Goal: Task Accomplishment & Management: Use online tool/utility

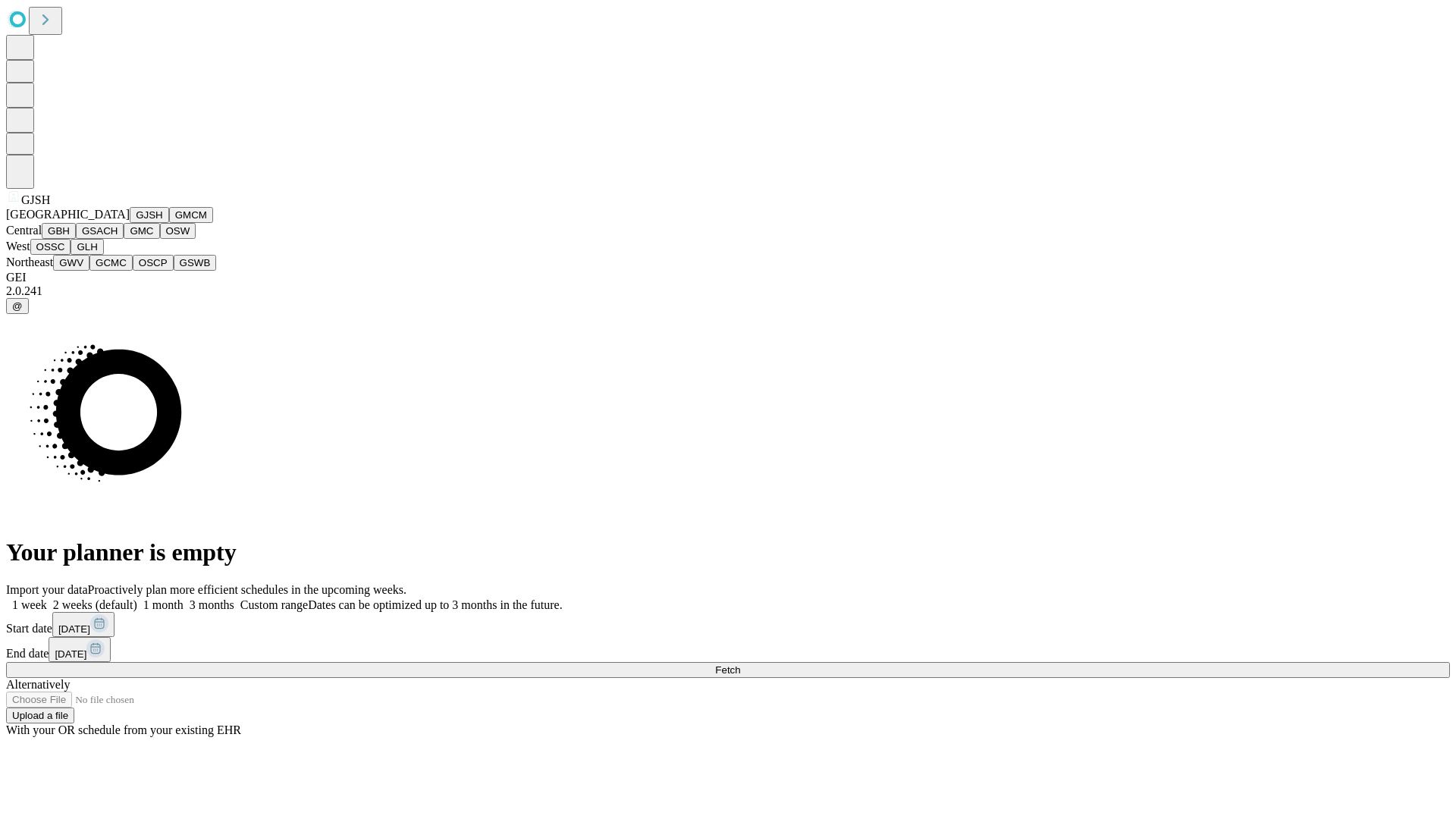
click at [130, 223] on button "GJSH" at bounding box center [150, 215] width 40 height 16
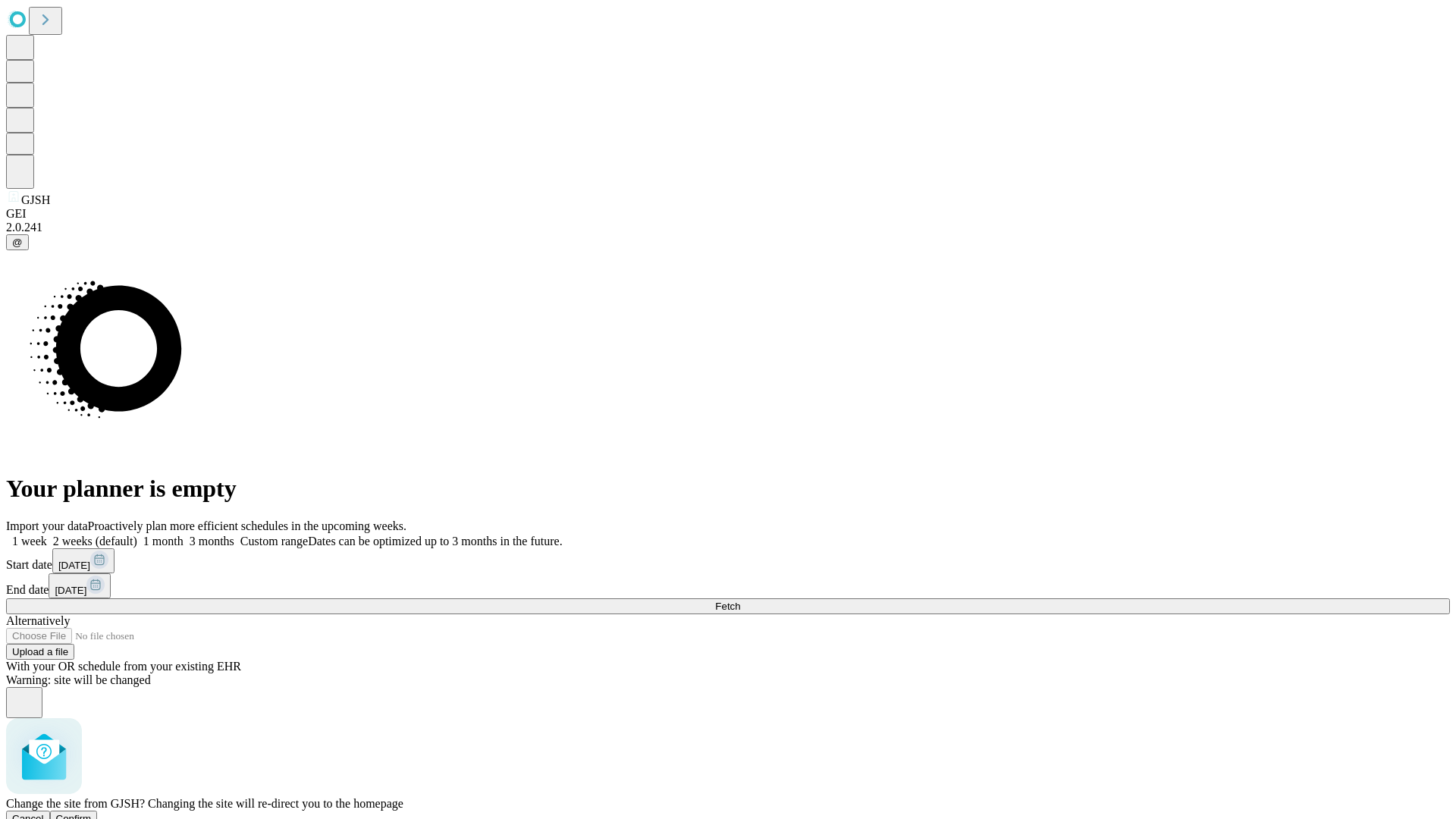
click at [92, 813] on span "Confirm" at bounding box center [73, 818] width 35 height 11
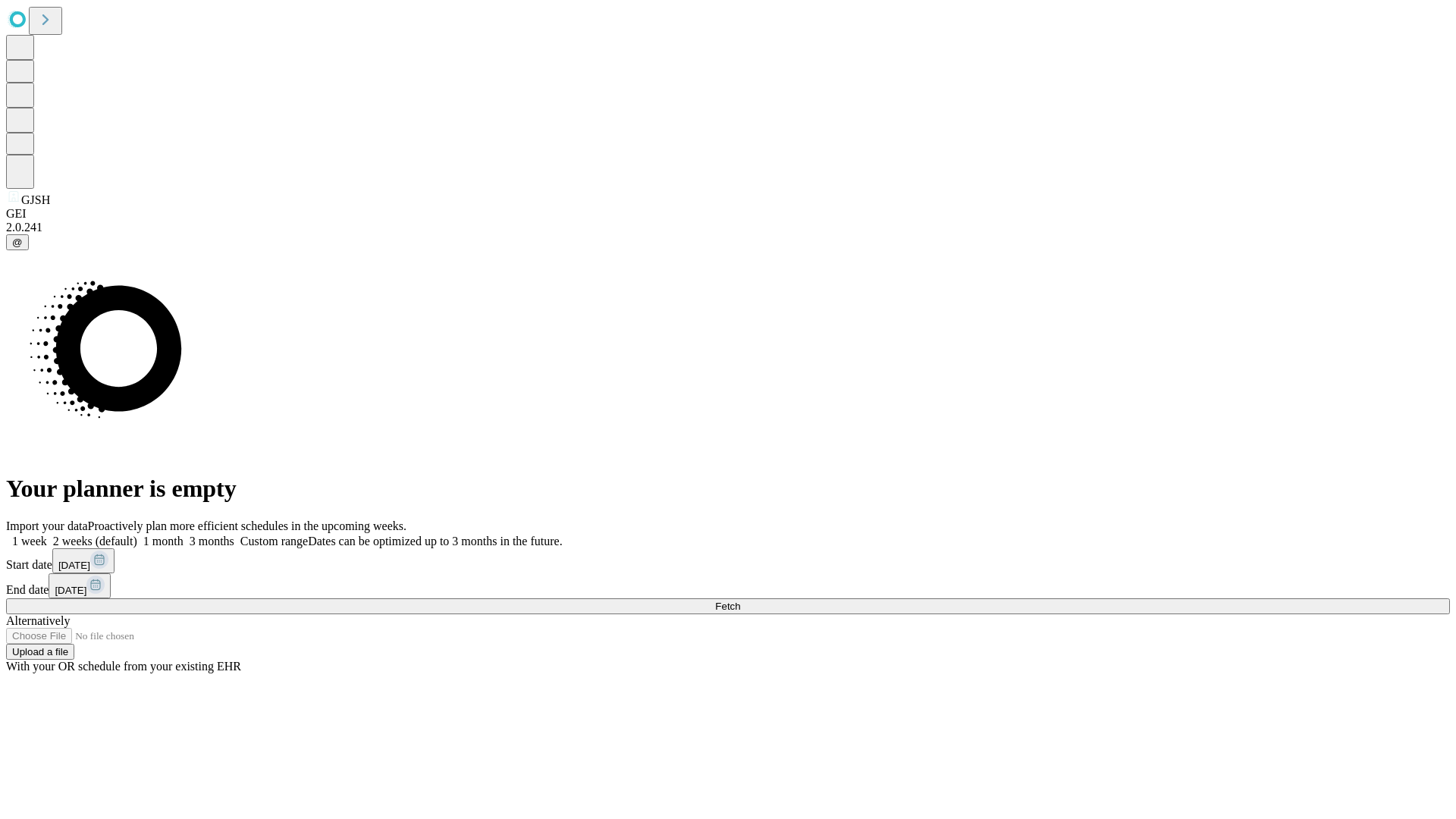
click at [183, 535] on label "1 month" at bounding box center [161, 541] width 46 height 13
click at [740, 600] on span "Fetch" at bounding box center [727, 606] width 25 height 11
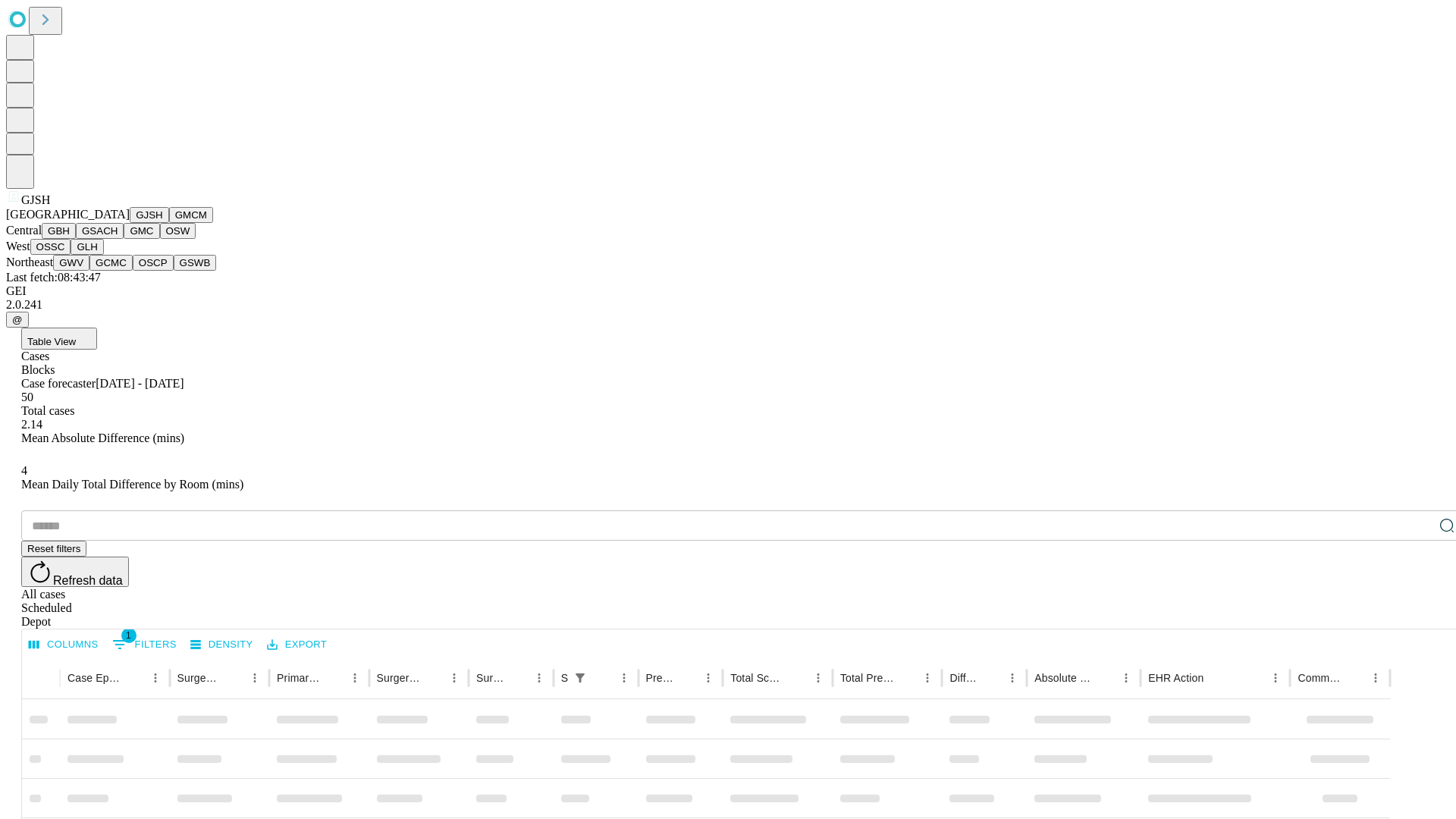
click at [169, 223] on button "GMCM" at bounding box center [191, 215] width 44 height 16
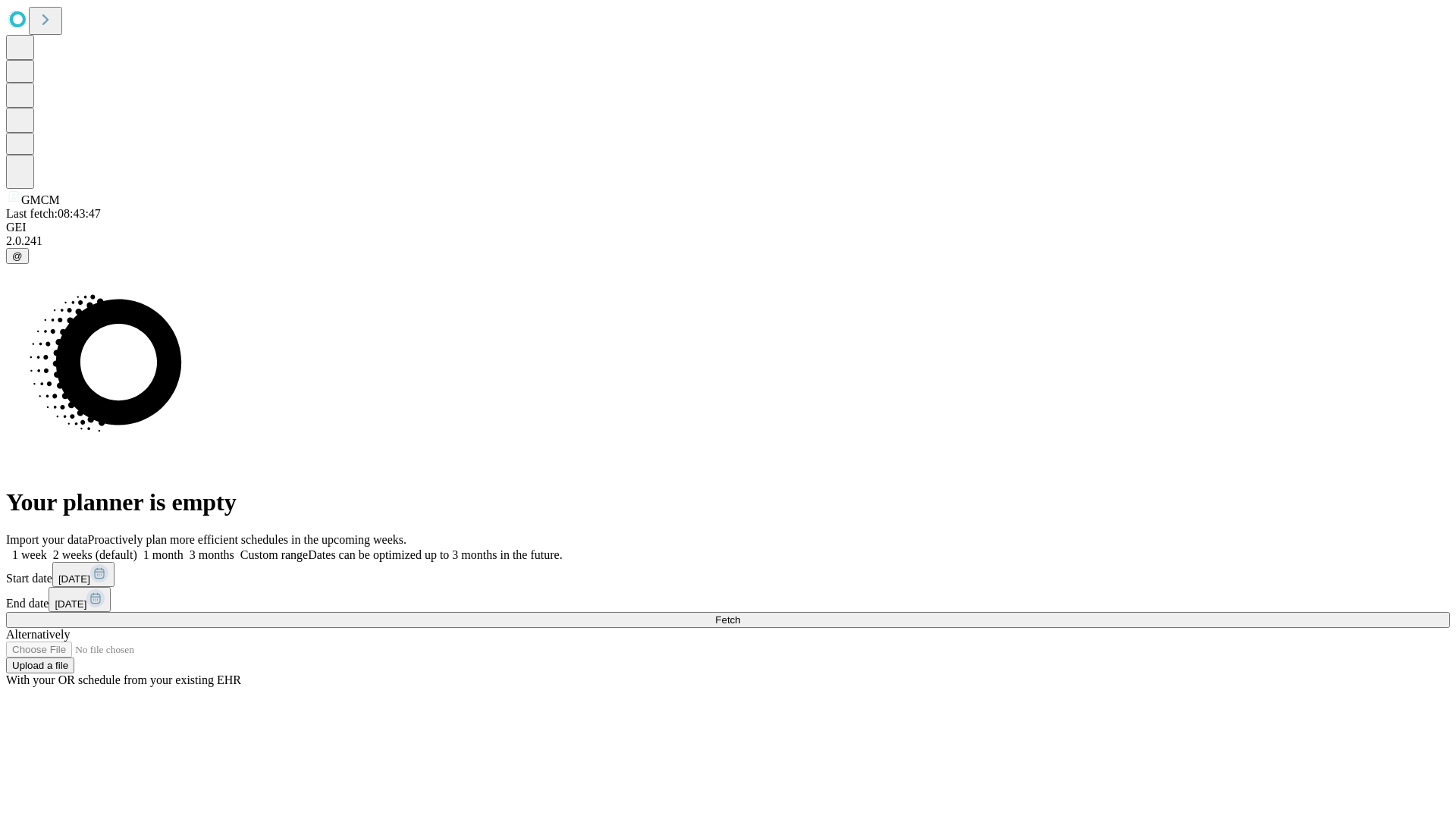
click at [183, 548] on label "1 month" at bounding box center [161, 554] width 46 height 13
click at [740, 614] on span "Fetch" at bounding box center [727, 619] width 25 height 11
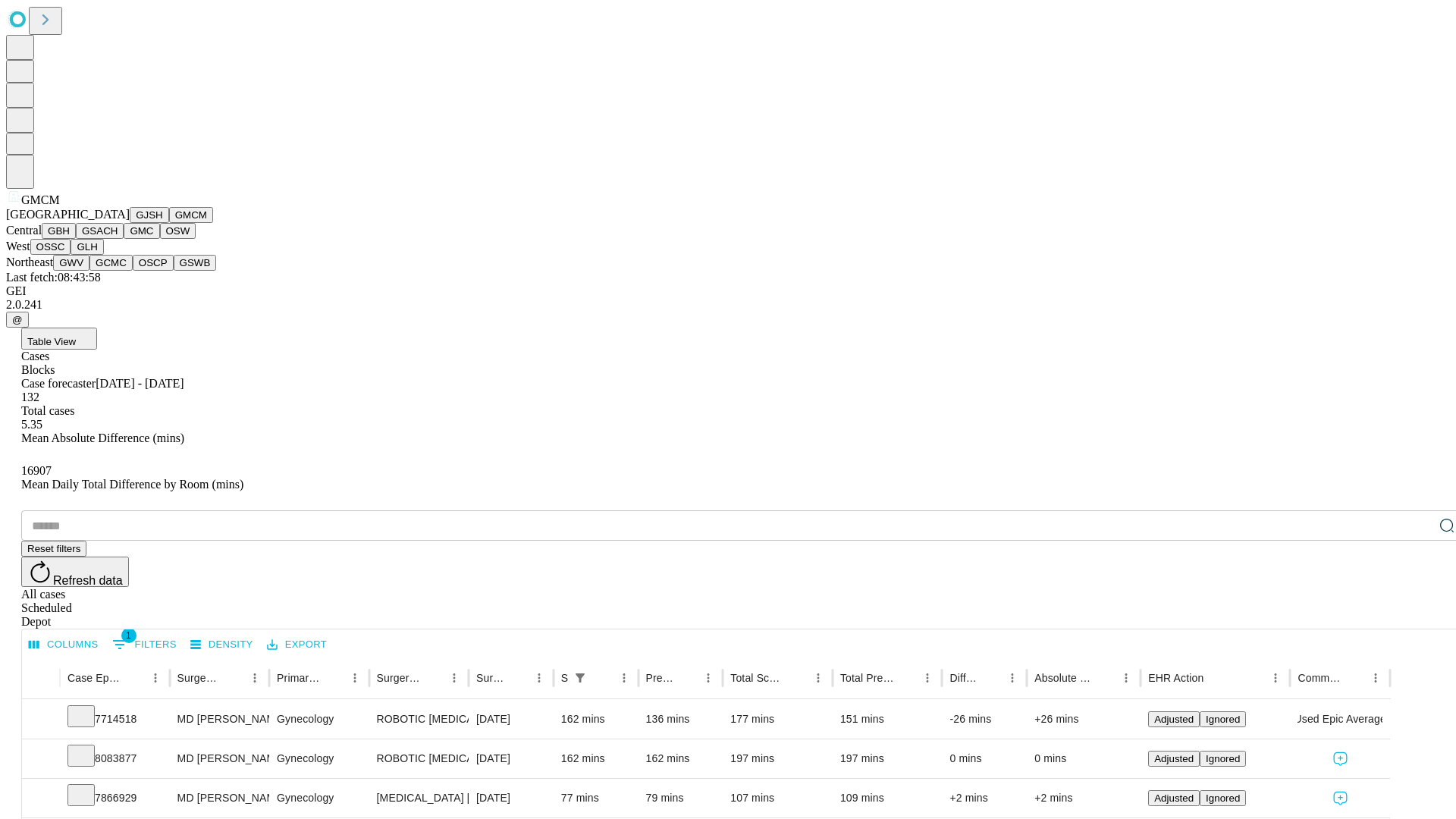
click at [76, 239] on button "GBH" at bounding box center [58, 231] width 34 height 16
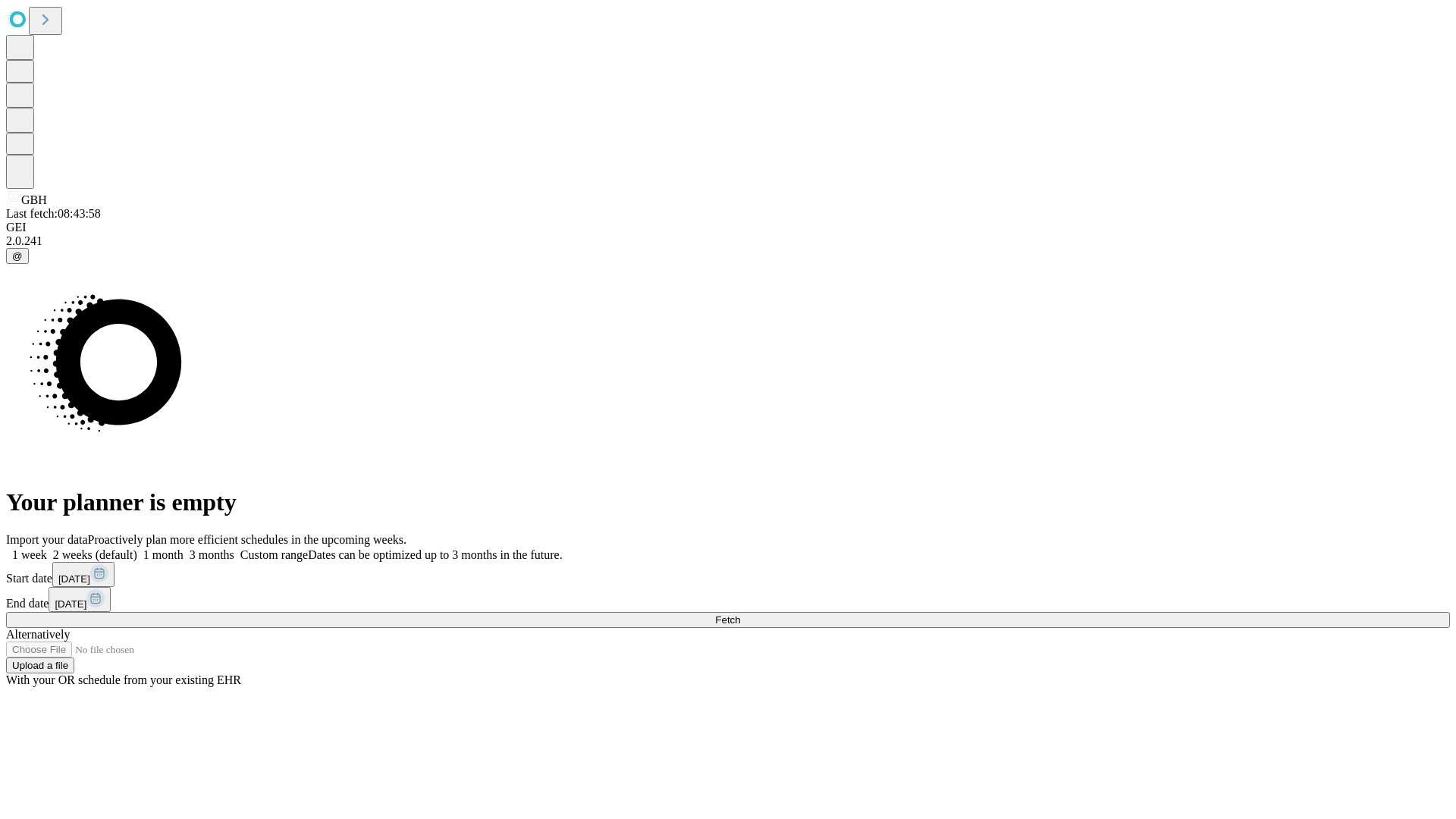
click at [183, 548] on label "1 month" at bounding box center [161, 554] width 46 height 13
click at [740, 614] on span "Fetch" at bounding box center [727, 619] width 25 height 11
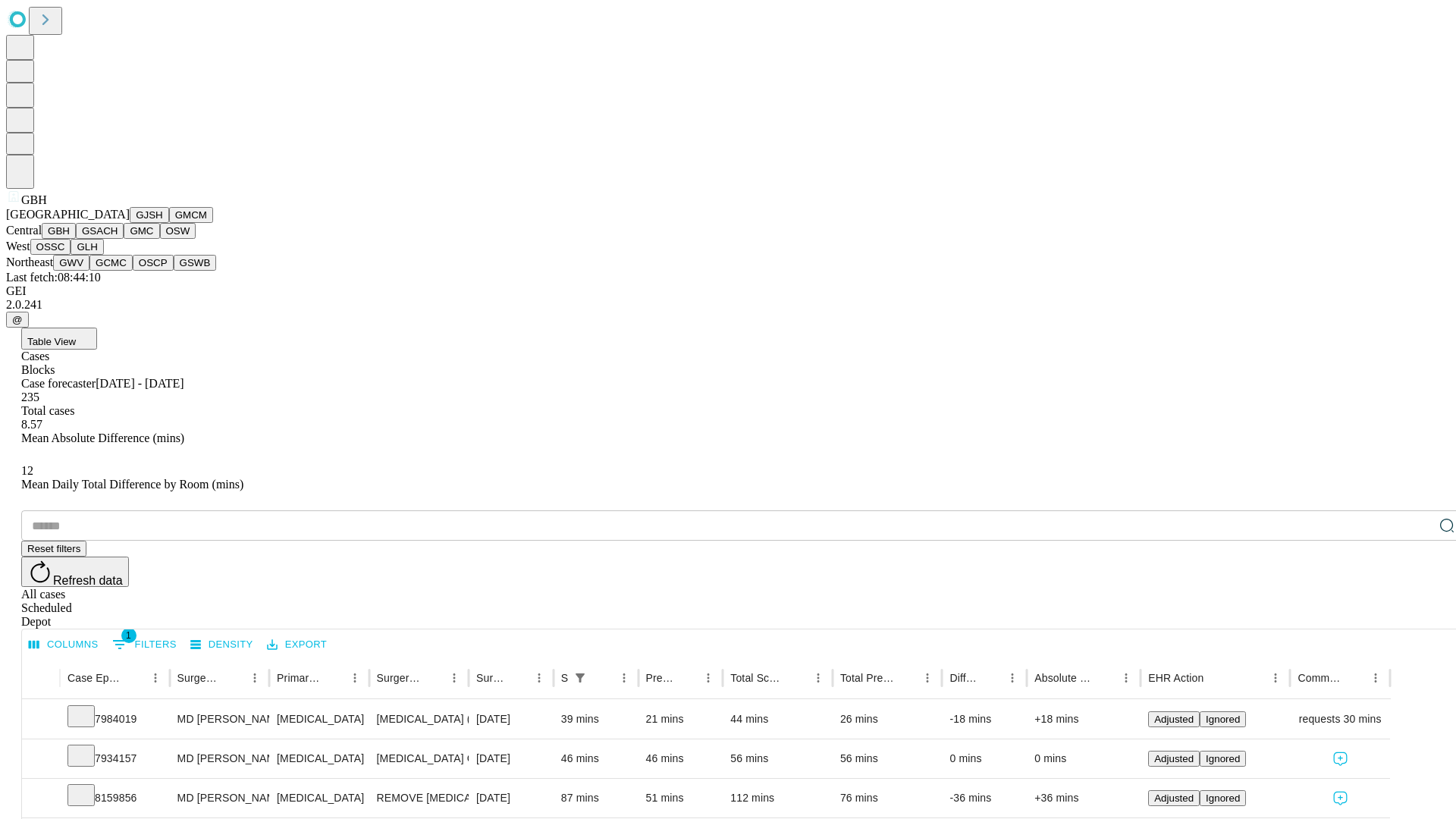
click at [118, 239] on button "GSACH" at bounding box center [100, 231] width 48 height 16
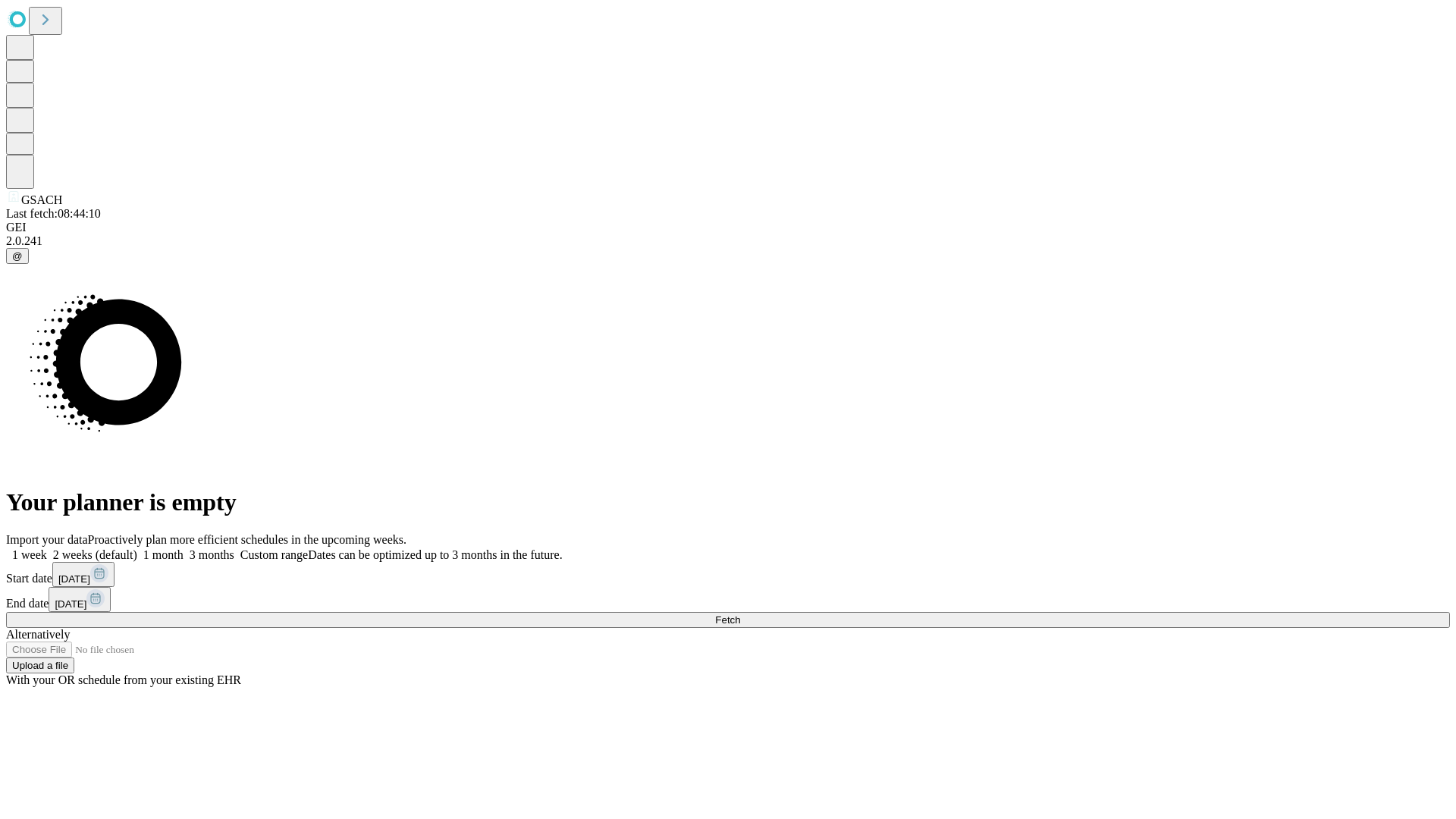
click at [183, 548] on label "1 month" at bounding box center [161, 554] width 46 height 13
click at [740, 614] on span "Fetch" at bounding box center [727, 619] width 25 height 11
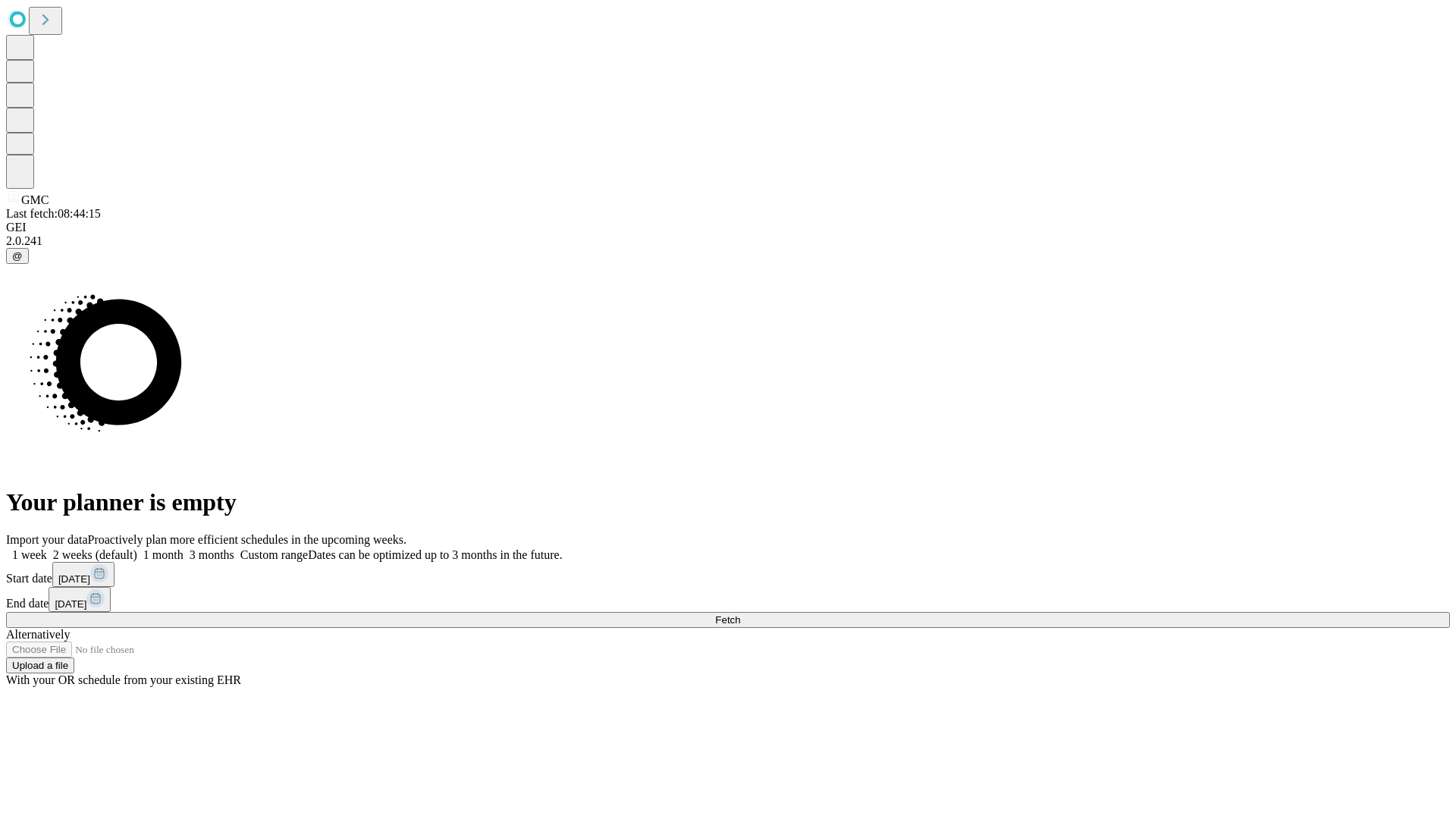
click at [183, 548] on label "1 month" at bounding box center [161, 554] width 46 height 13
click at [740, 614] on span "Fetch" at bounding box center [727, 619] width 25 height 11
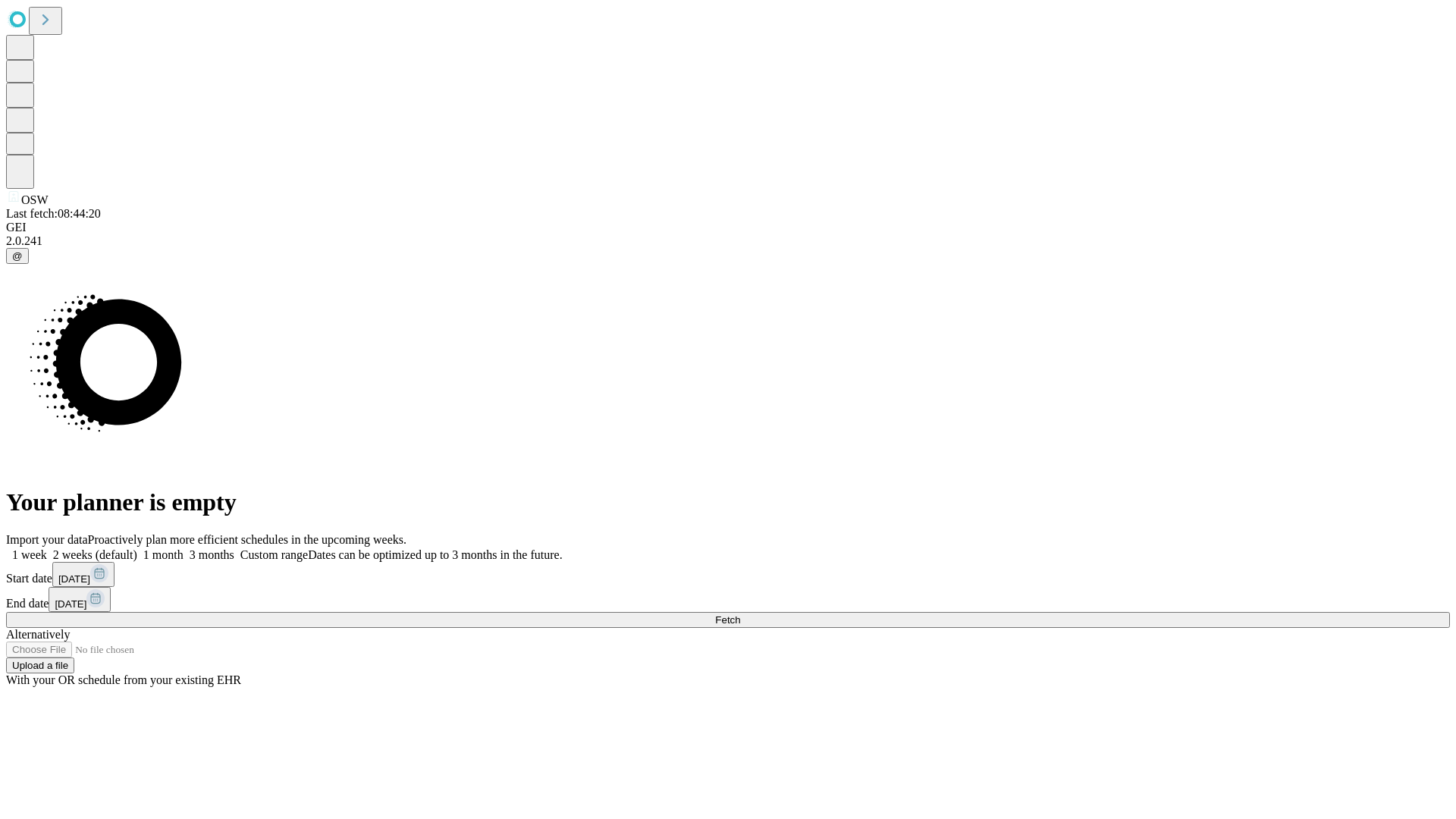
click at [183, 548] on label "1 month" at bounding box center [161, 554] width 46 height 13
click at [740, 614] on span "Fetch" at bounding box center [727, 619] width 25 height 11
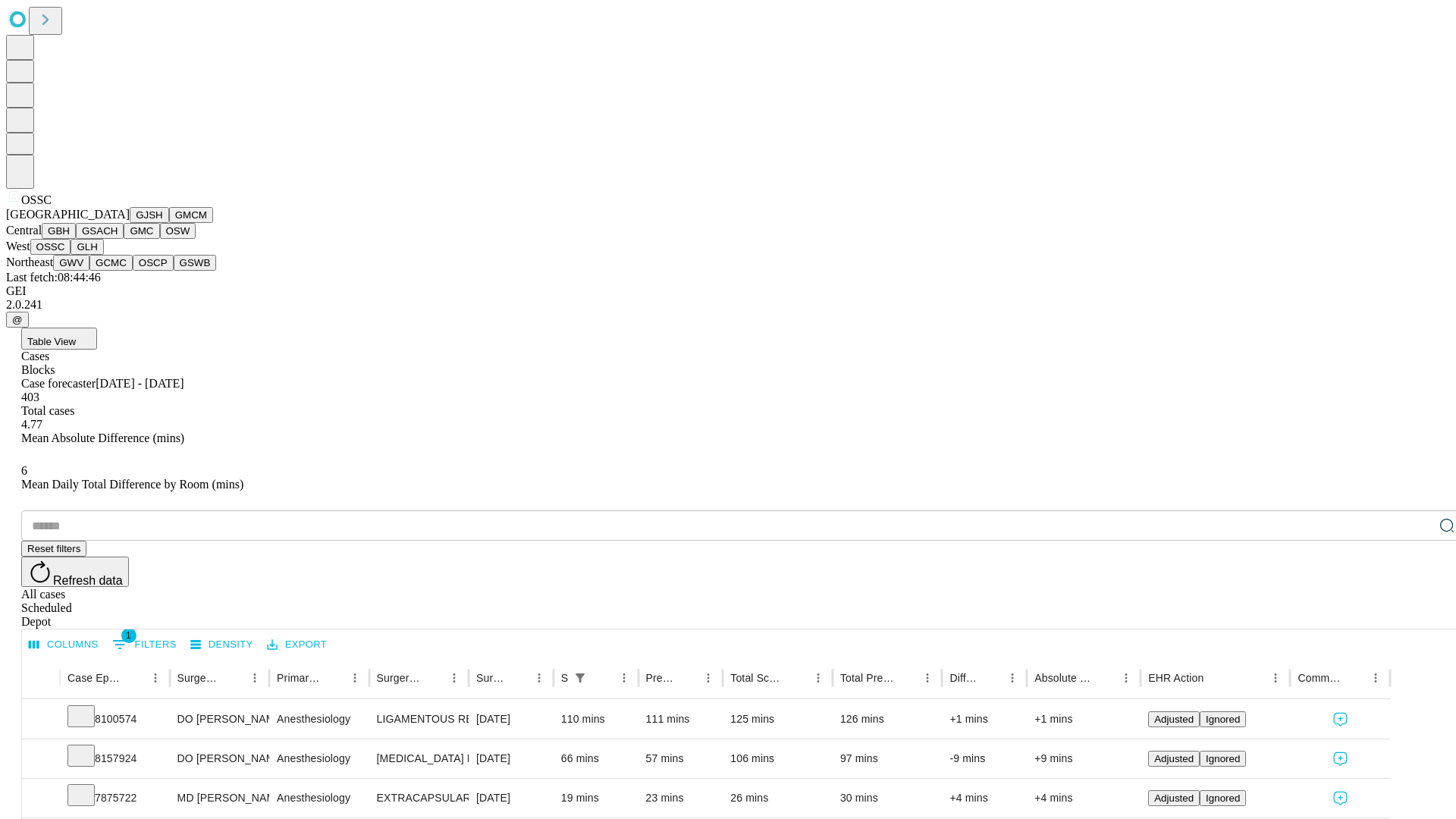
click at [103, 255] on button "GLH" at bounding box center [87, 247] width 33 height 16
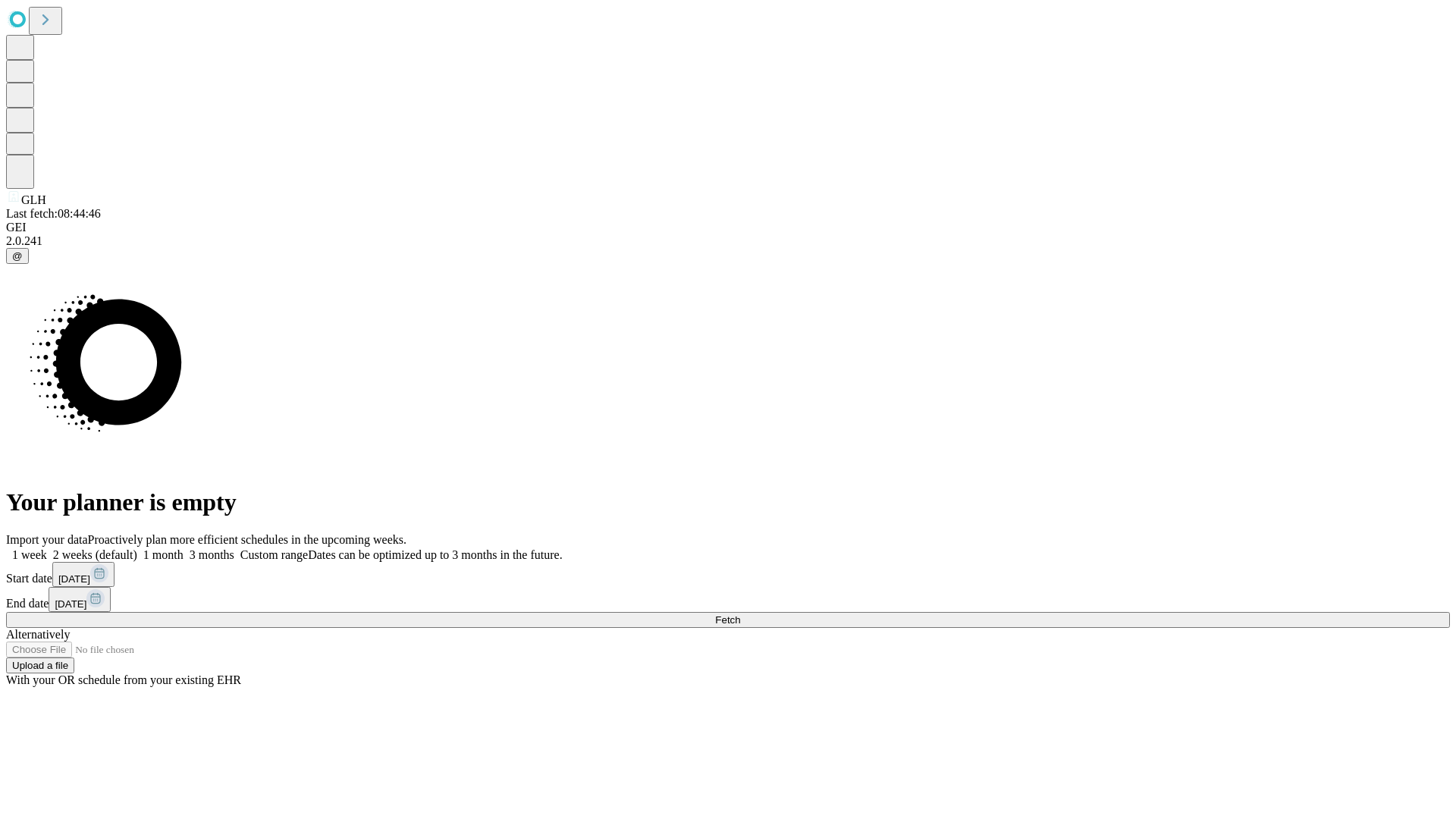
click at [183, 548] on label "1 month" at bounding box center [161, 554] width 46 height 13
click at [740, 614] on span "Fetch" at bounding box center [727, 619] width 25 height 11
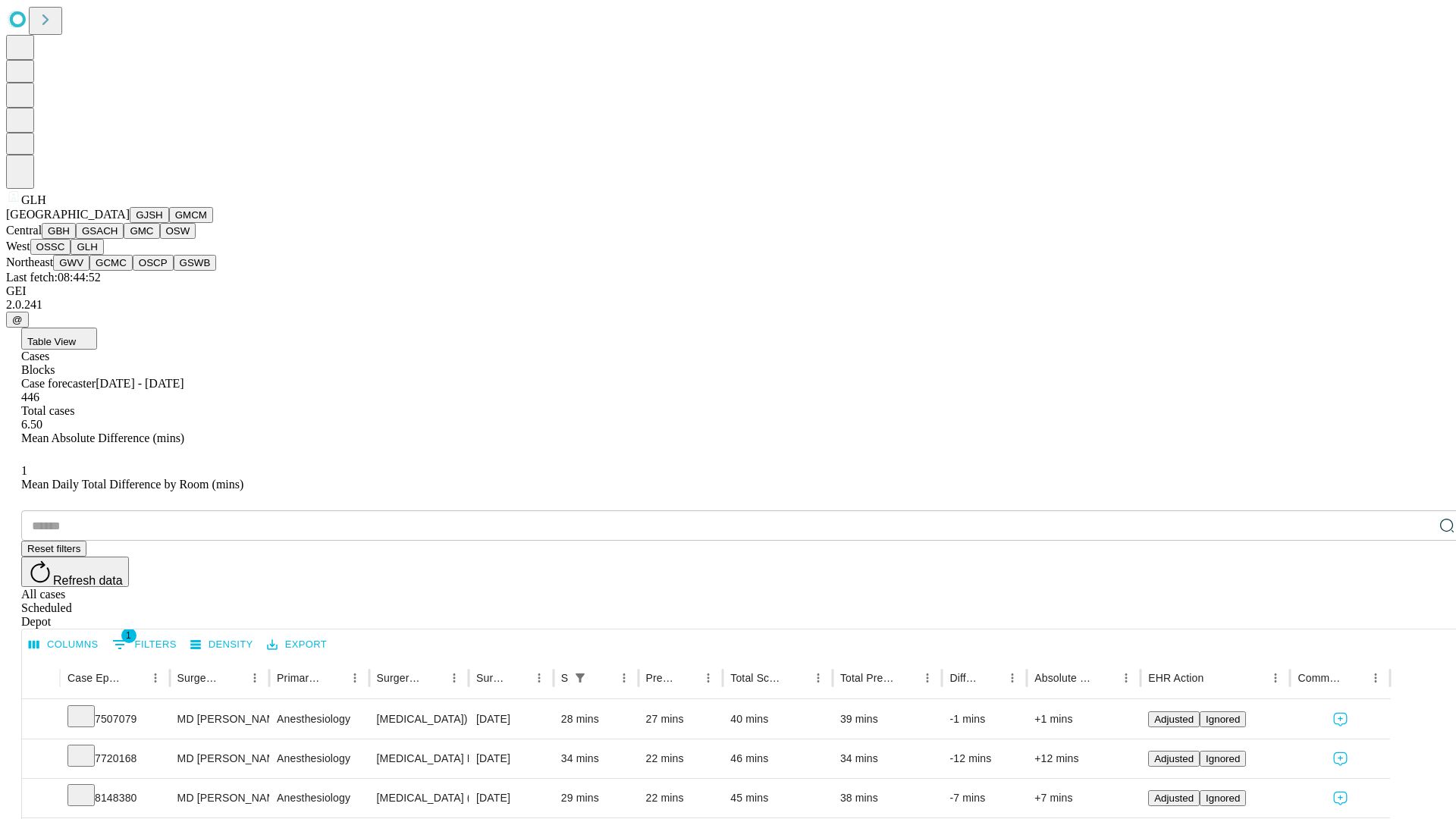
click at [89, 271] on button "GWV" at bounding box center [71, 262] width 36 height 16
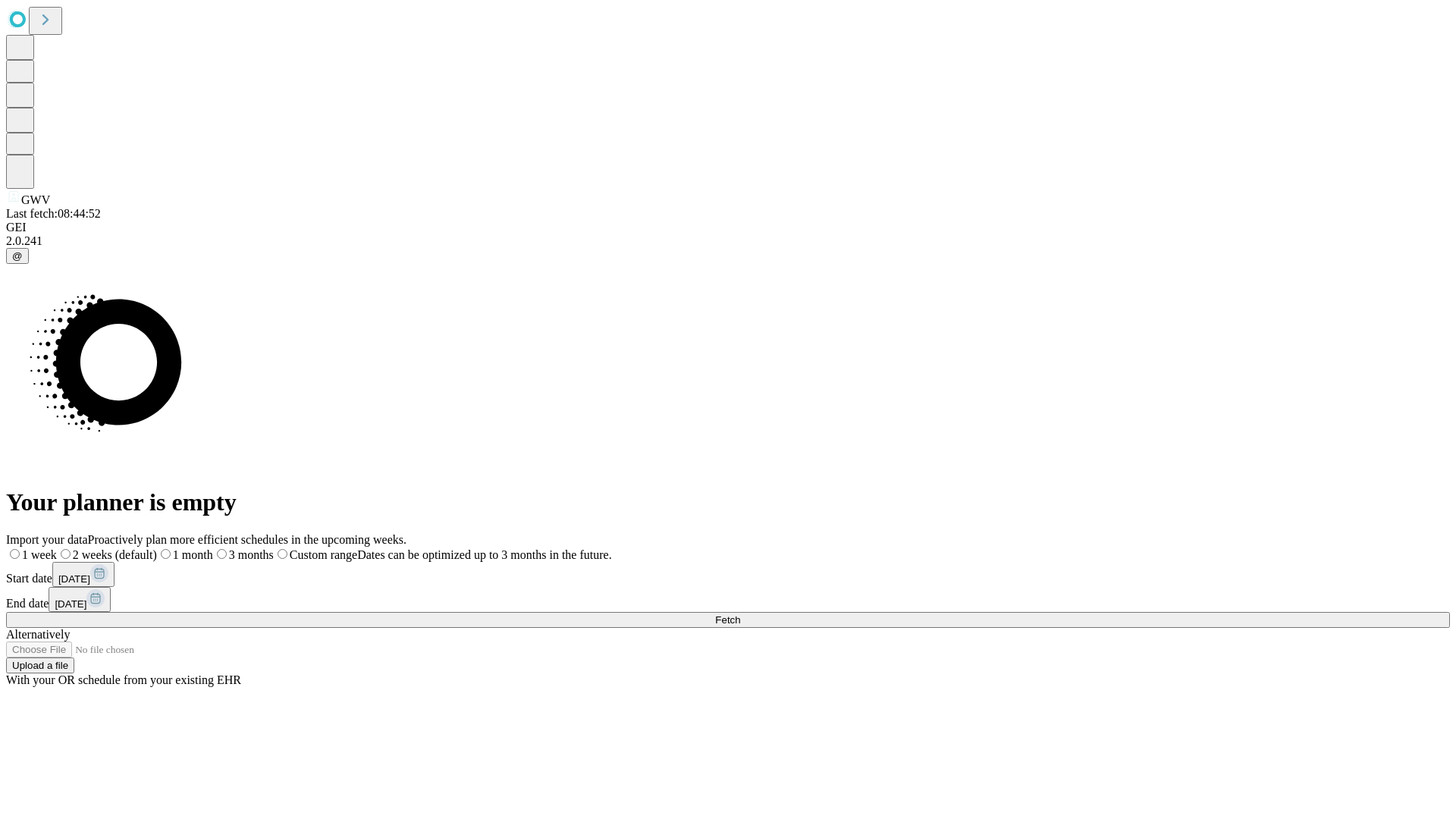
click at [213, 548] on label "1 month" at bounding box center [185, 554] width 56 height 13
click at [740, 614] on span "Fetch" at bounding box center [727, 619] width 25 height 11
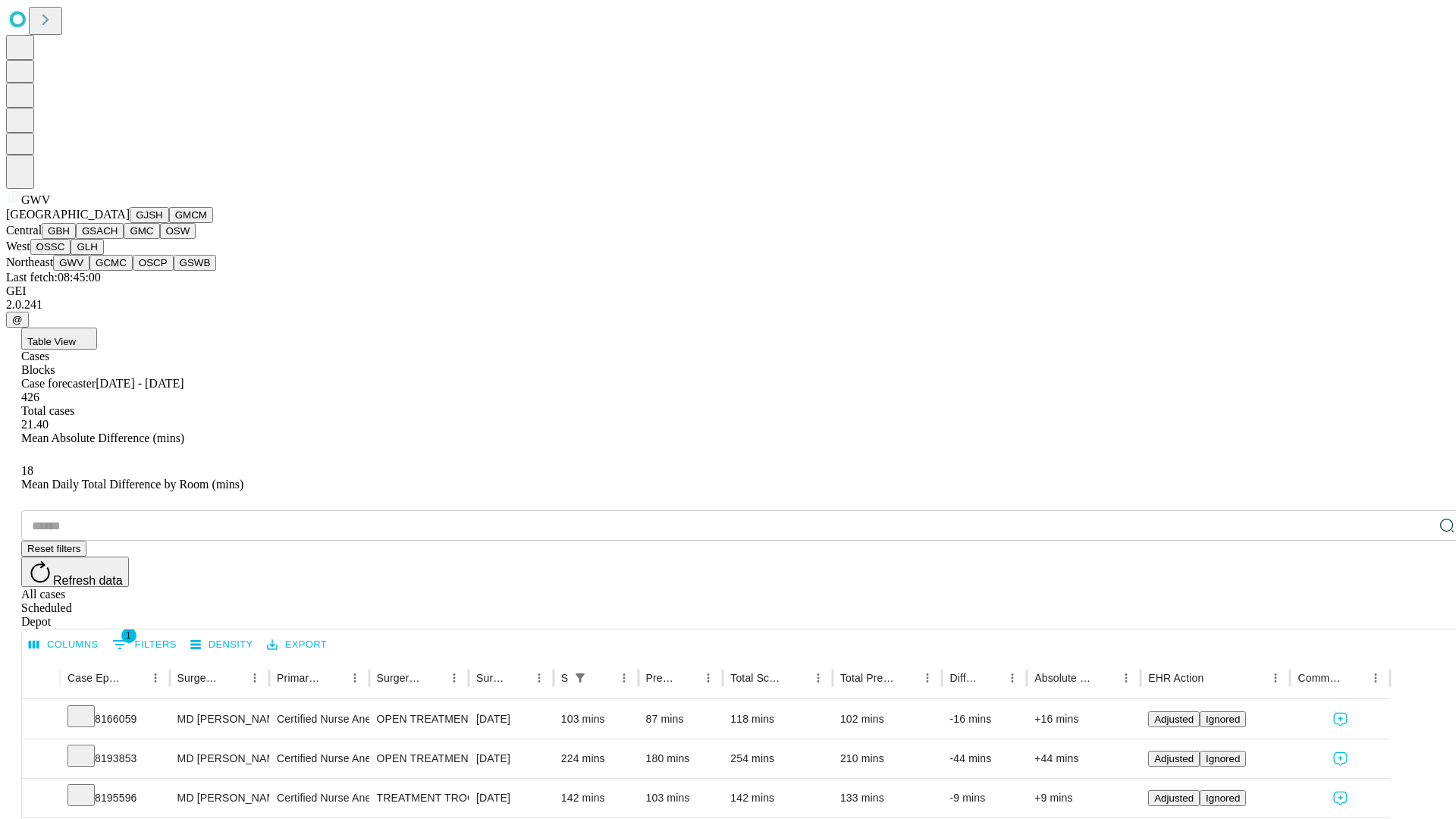
click at [118, 271] on button "GCMC" at bounding box center [111, 262] width 43 height 16
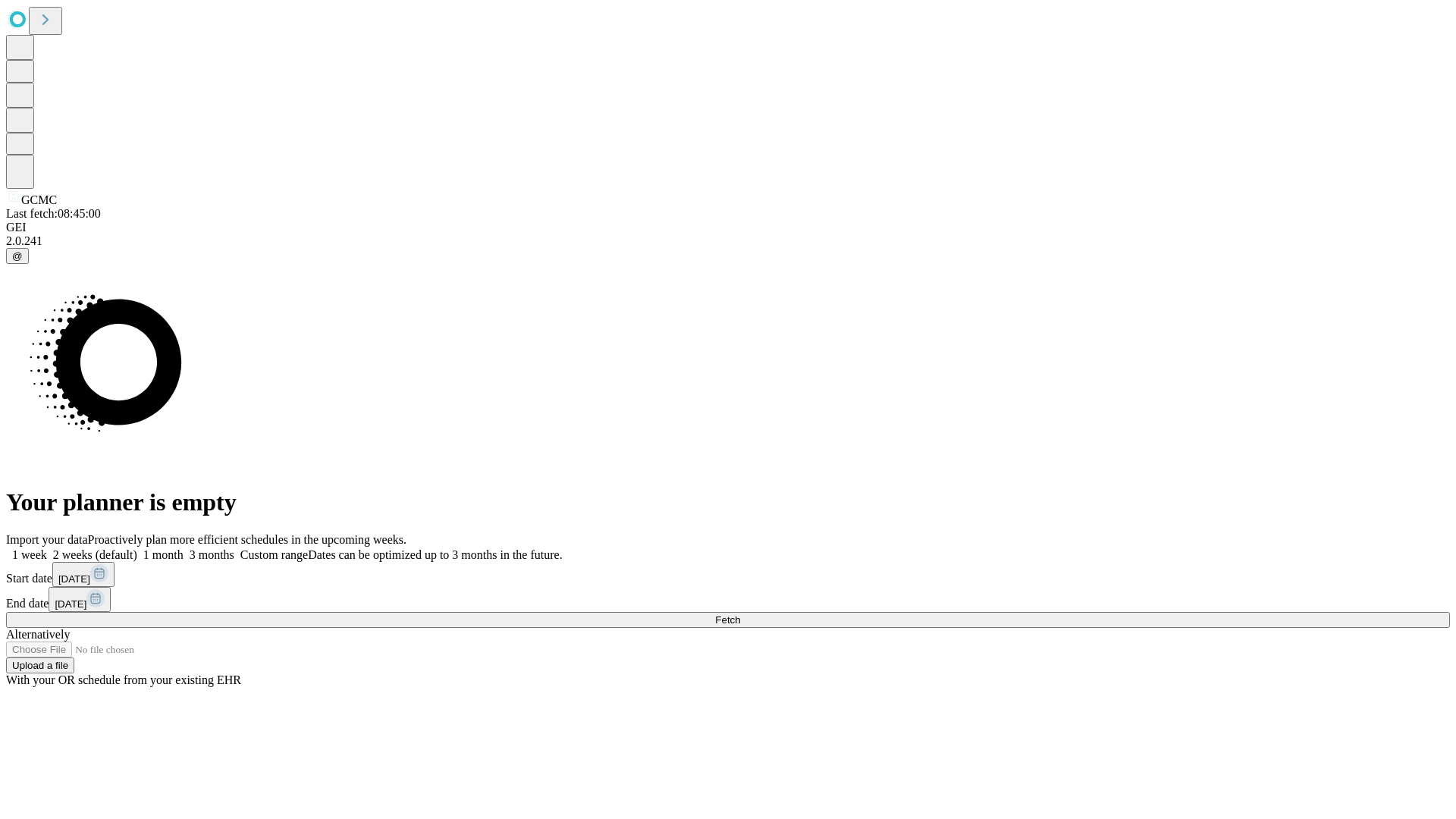
click at [183, 548] on label "1 month" at bounding box center [161, 554] width 46 height 13
click at [740, 614] on span "Fetch" at bounding box center [727, 619] width 25 height 11
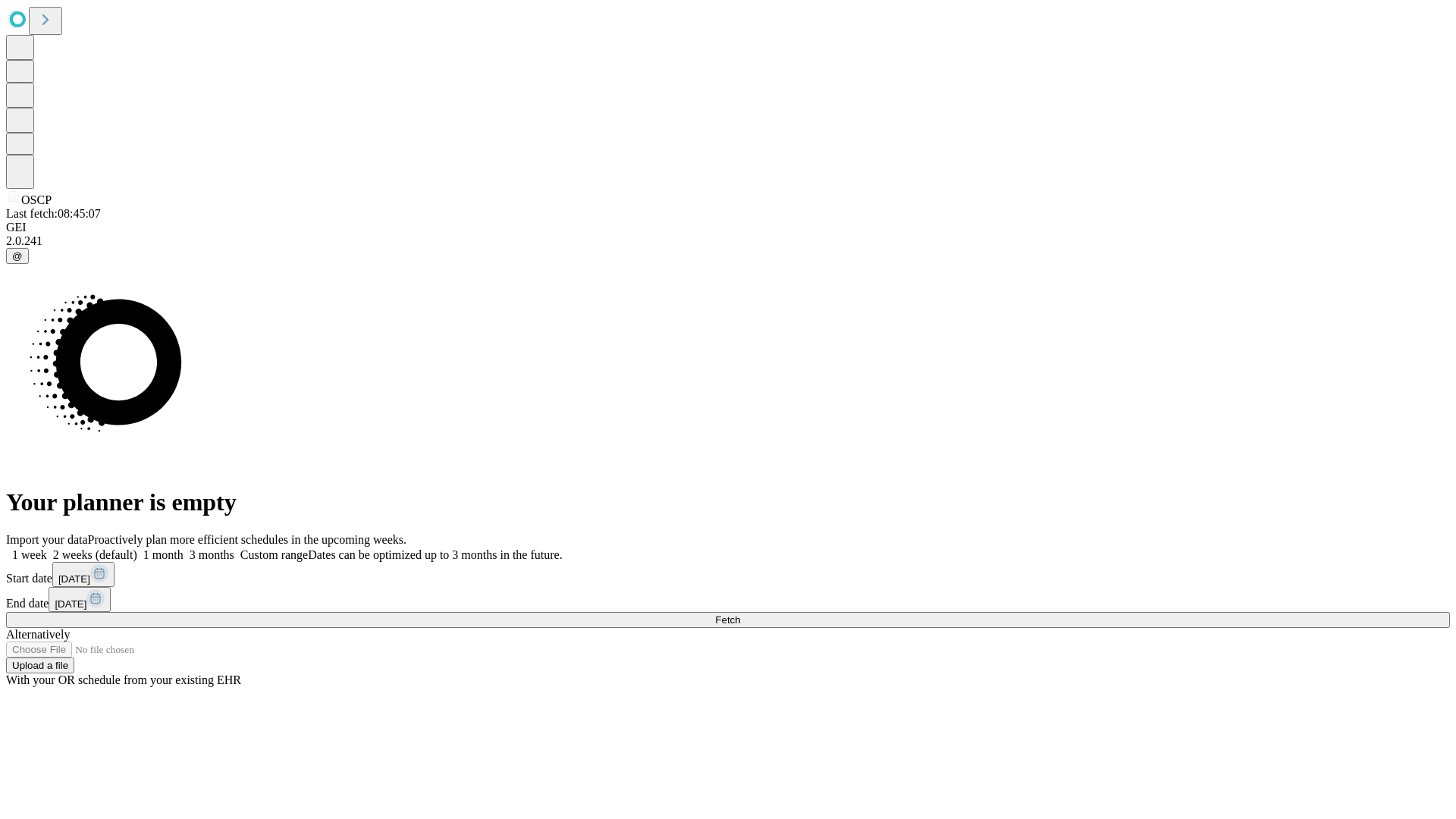
click at [183, 548] on label "1 month" at bounding box center [161, 554] width 46 height 13
click at [740, 614] on span "Fetch" at bounding box center [727, 619] width 25 height 11
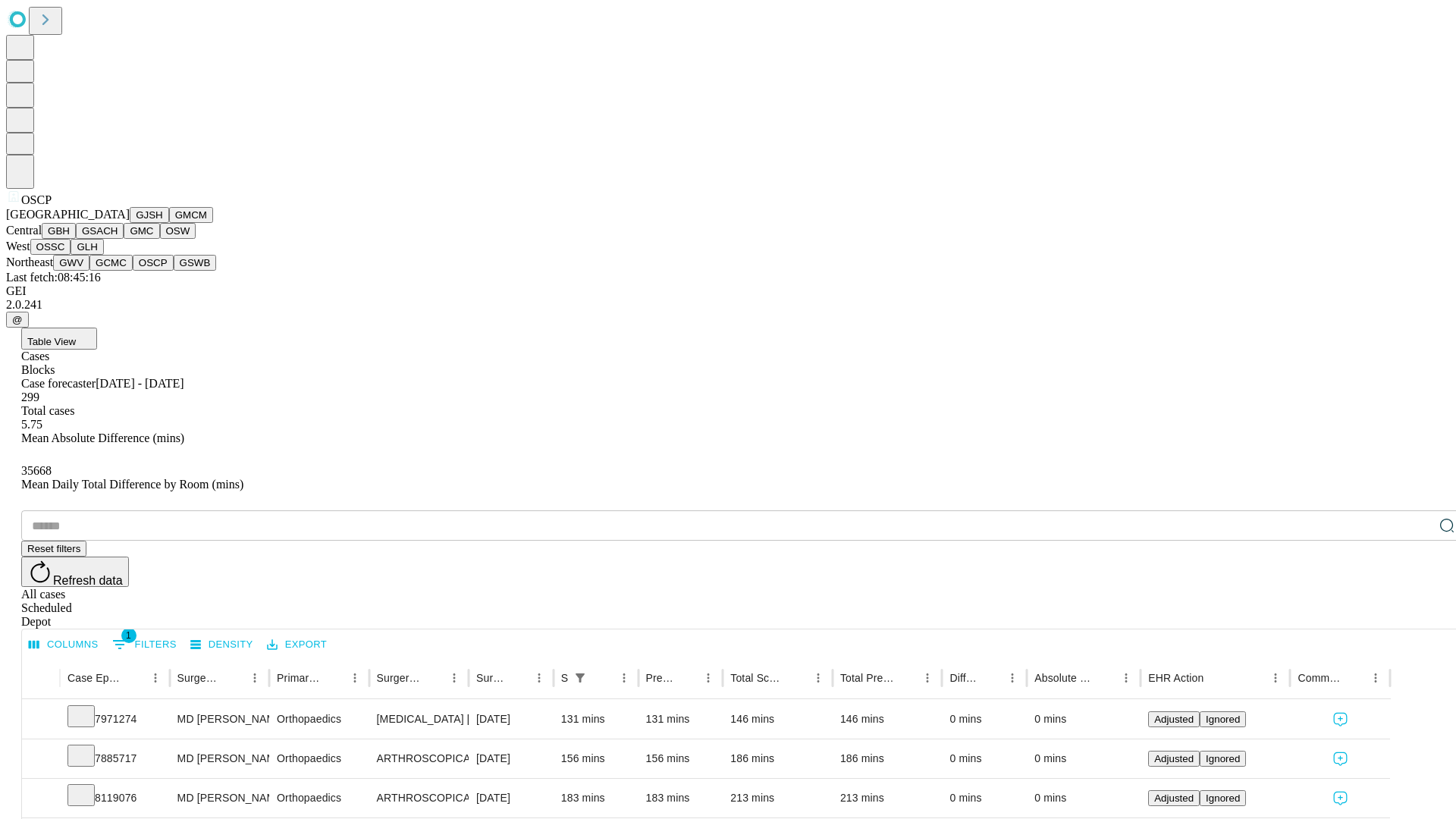
click at [174, 271] on button "GSWB" at bounding box center [195, 262] width 43 height 16
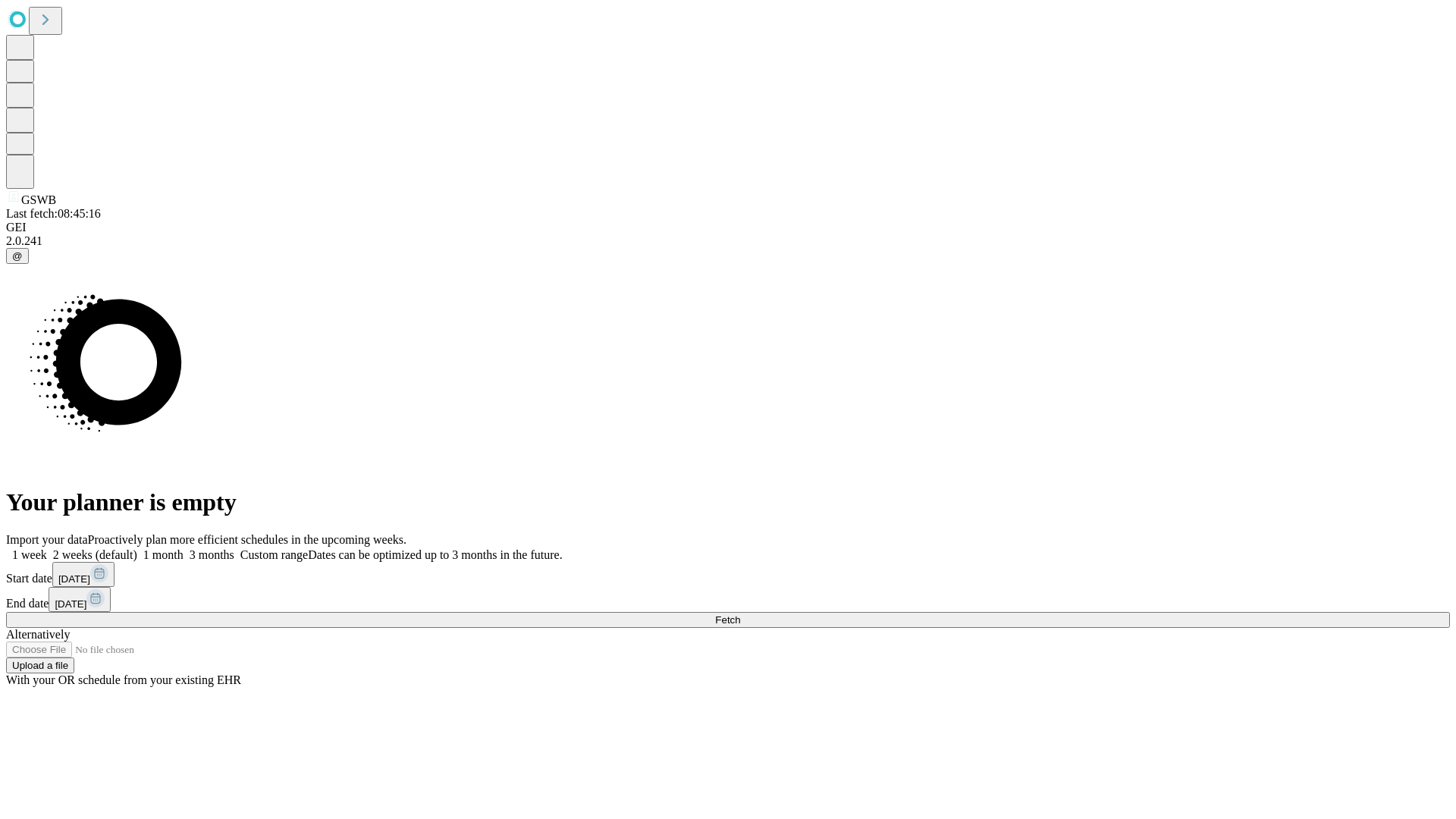
click at [183, 548] on label "1 month" at bounding box center [161, 554] width 46 height 13
click at [740, 614] on span "Fetch" at bounding box center [727, 619] width 25 height 11
